Goal: Complete application form

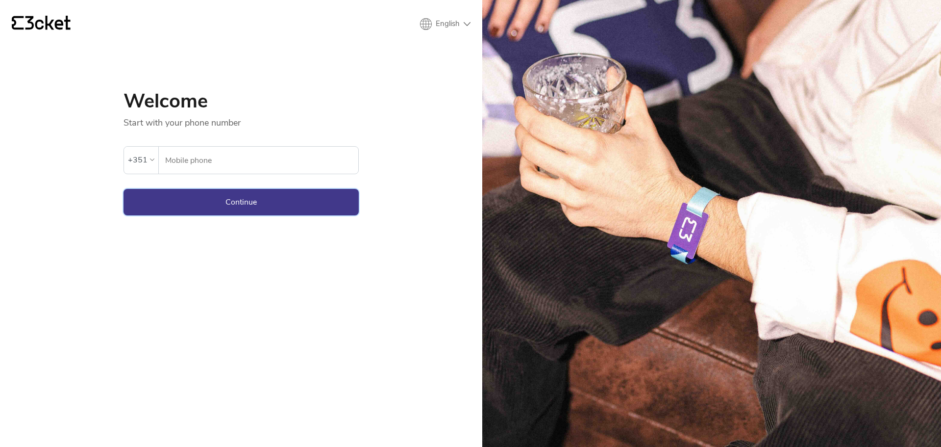
click at [250, 209] on button "Continue" at bounding box center [241, 202] width 235 height 26
click at [231, 157] on input "Mobile phone" at bounding box center [262, 160] width 194 height 27
type input "912458300"
click at [222, 204] on button "Continue" at bounding box center [241, 202] width 235 height 26
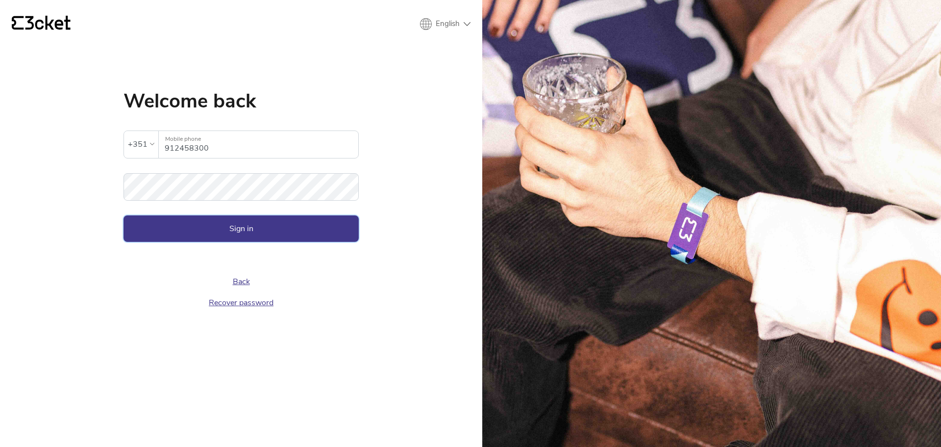
click at [299, 228] on button "Sign in" at bounding box center [241, 228] width 235 height 26
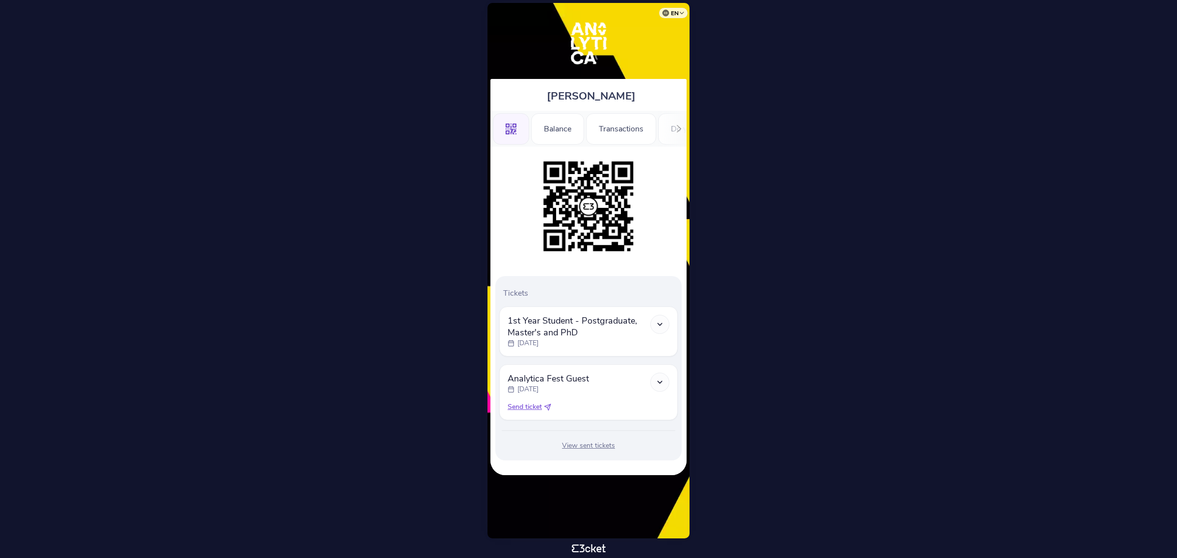
click at [679, 135] on div at bounding box center [678, 129] width 15 height 36
click at [628, 128] on div "Registration Form" at bounding box center [618, 128] width 88 height 31
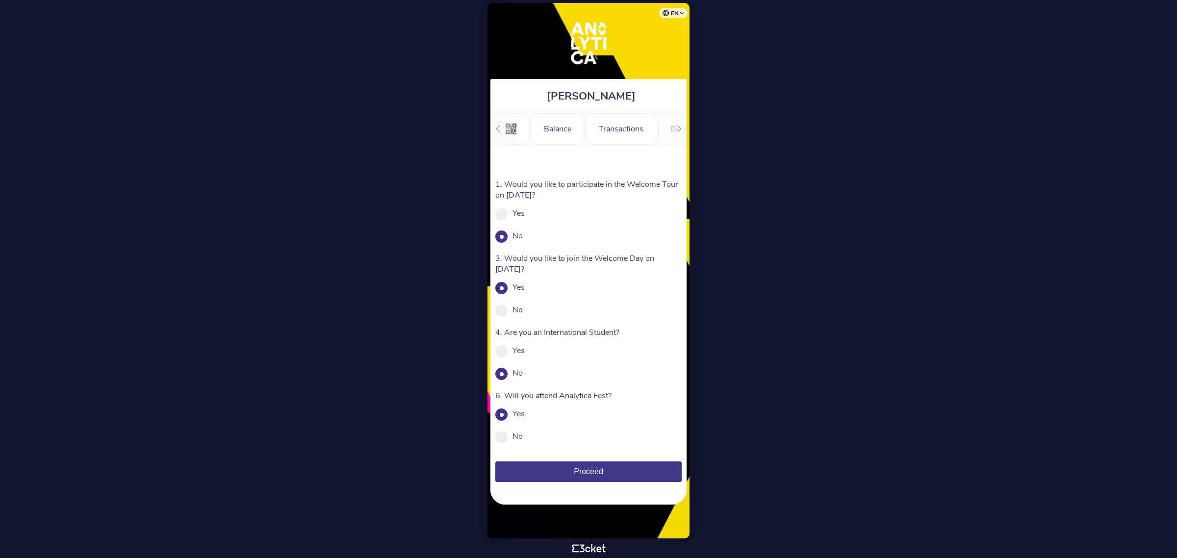
scroll to position [0, 121]
click at [508, 216] on div "Yes" at bounding box center [588, 213] width 186 height 11
click at [506, 217] on span at bounding box center [501, 214] width 12 height 12
click at [525, 217] on input "Yes" at bounding box center [530, 218] width 11 height 11
radio input "true"
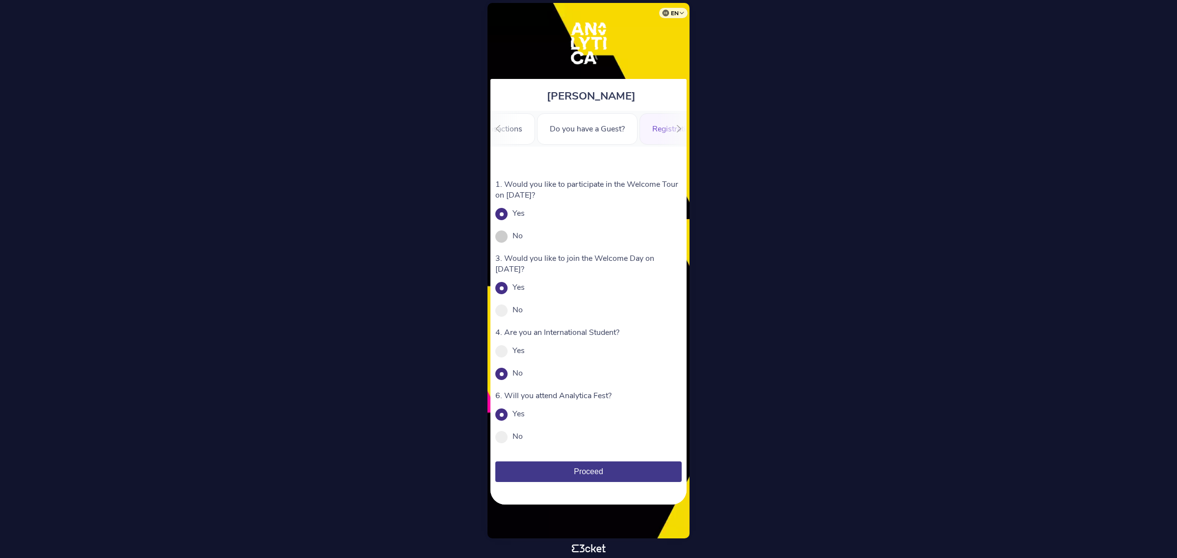
click at [506, 237] on span at bounding box center [501, 236] width 12 height 12
click at [523, 237] on input "No" at bounding box center [528, 240] width 11 height 11
radio input "true"
